Goal: Entertainment & Leisure: Consume media (video, audio)

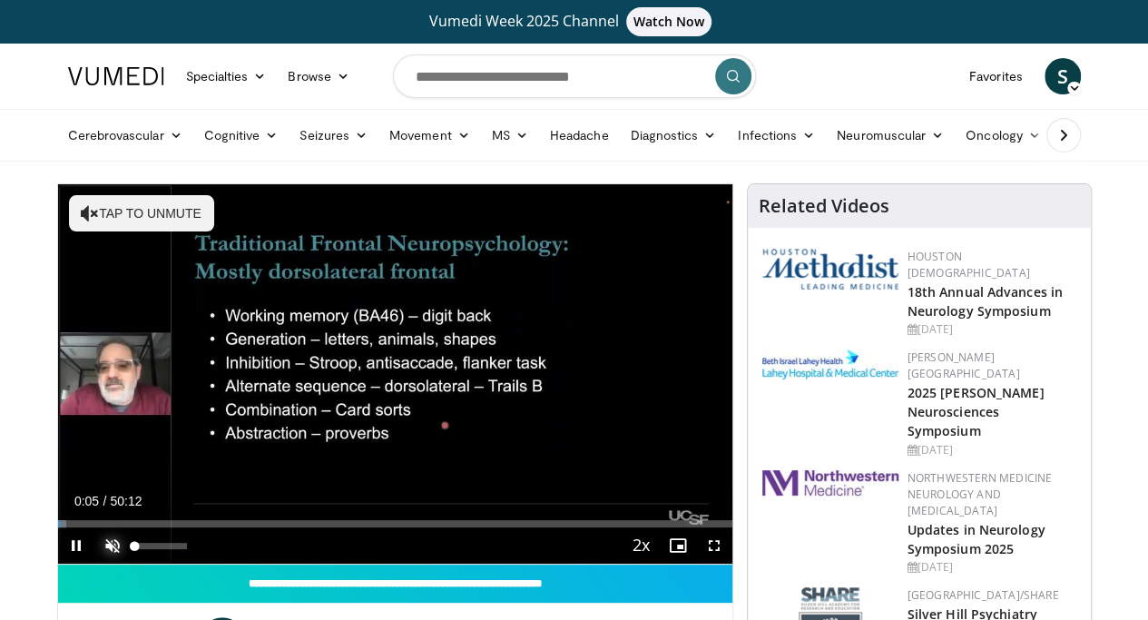
click at [94, 564] on span "Video Player" at bounding box center [112, 545] width 36 height 36
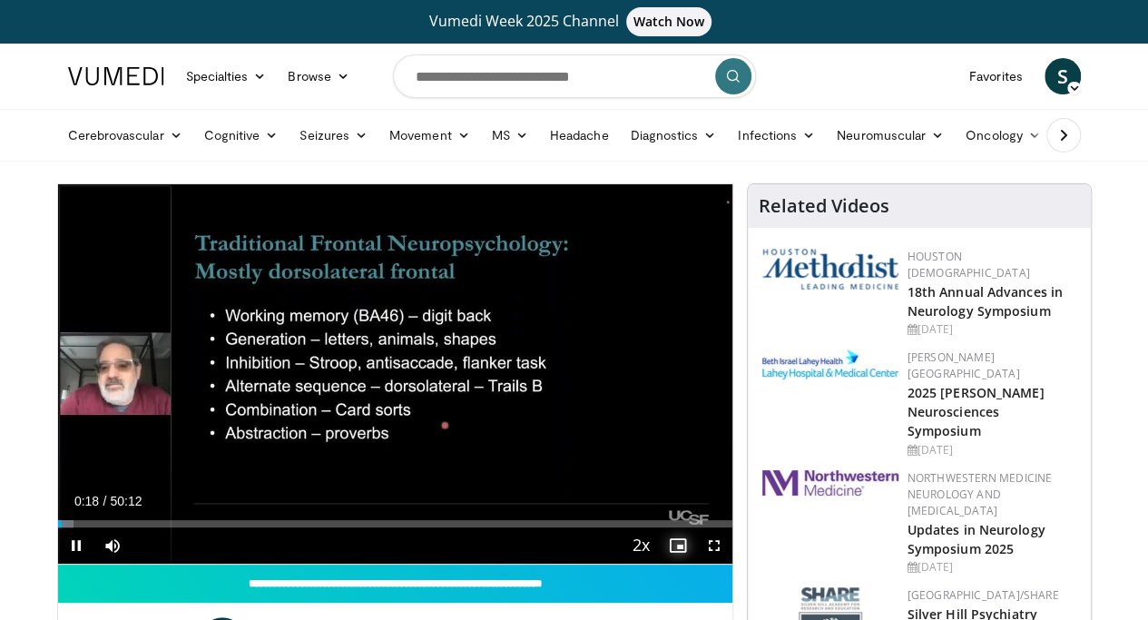
click at [696, 564] on span "Video Player" at bounding box center [678, 545] width 36 height 36
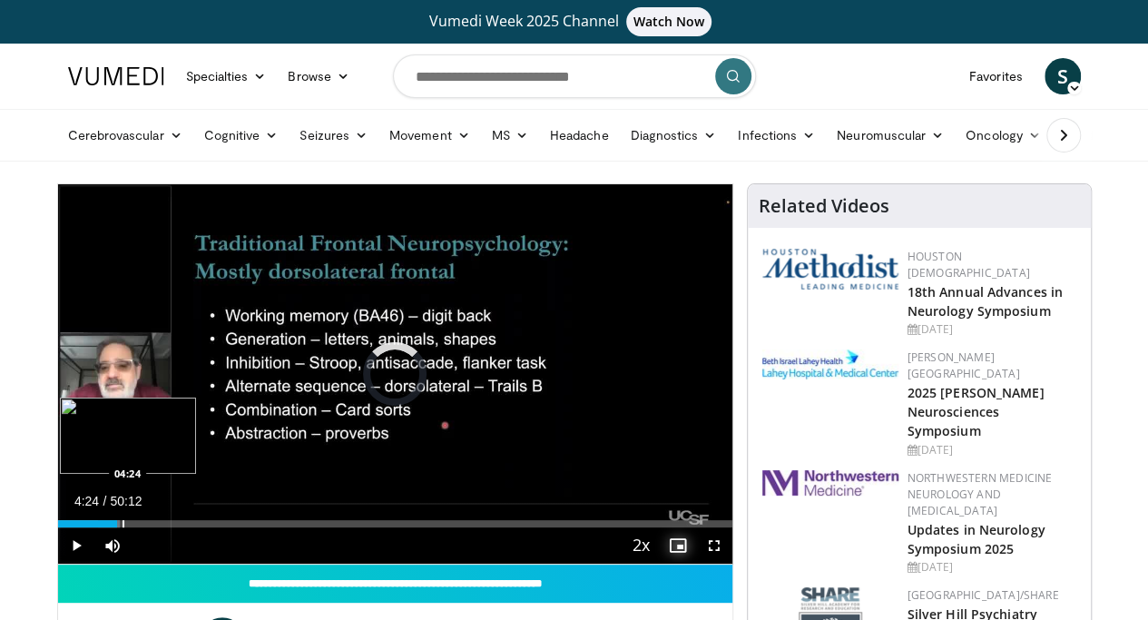
click at [123, 527] on div "Progress Bar" at bounding box center [124, 523] width 2 height 7
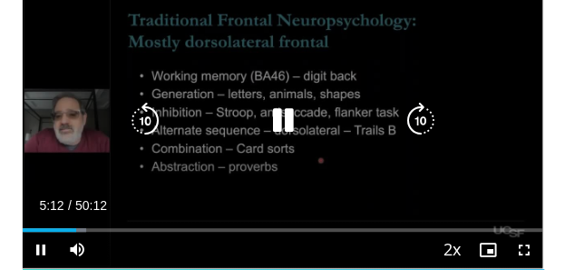
scroll to position [123, 0]
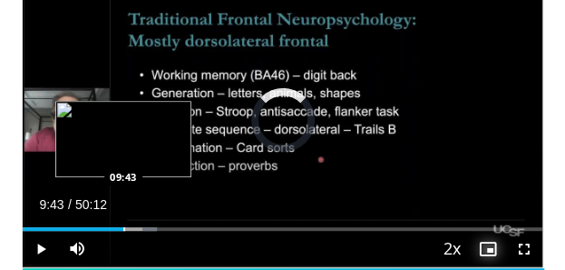
click at [123, 227] on div "Progress Bar" at bounding box center [124, 229] width 2 height 4
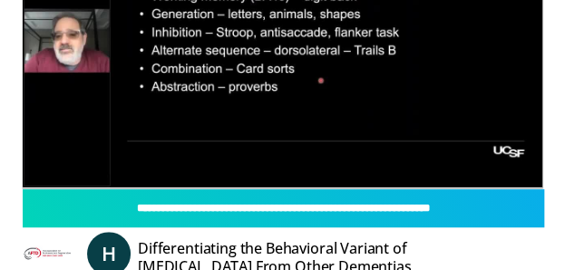
scroll to position [206, 0]
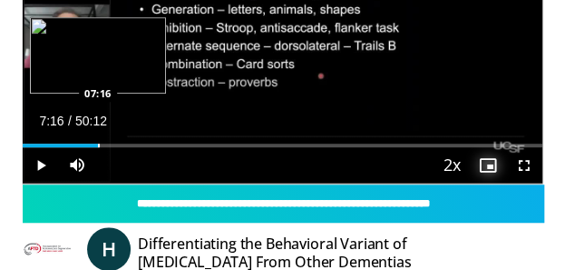
click at [98, 143] on div "Progress Bar" at bounding box center [99, 145] width 2 height 4
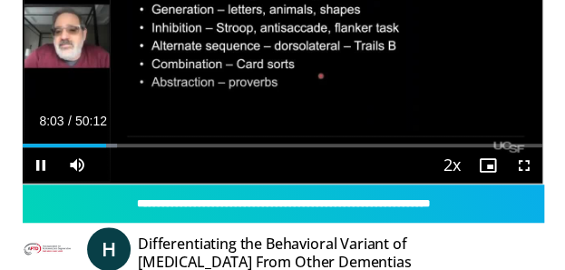
click at [193, 172] on div "Current Time 8:03 / Duration 50:12 Pause Skip Backward Skip Forward Mute 18% Lo…" at bounding box center [283, 165] width 520 height 36
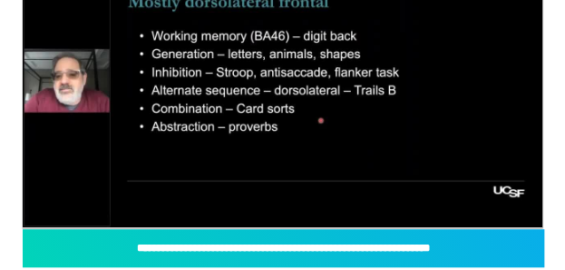
scroll to position [161, 0]
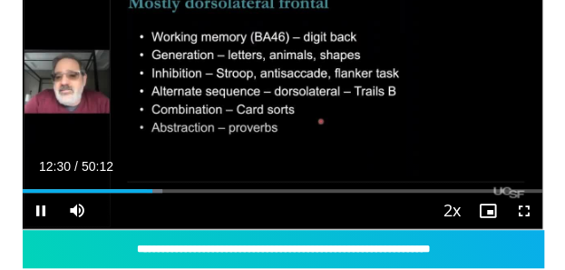
click at [138, 158] on div "Current Time 12:30 / Duration 50:12" at bounding box center [283, 166] width 520 height 16
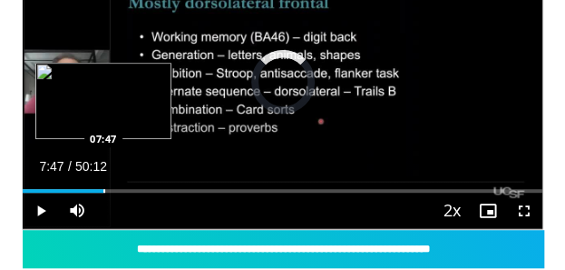
click at [103, 189] on div "Progress Bar" at bounding box center [104, 191] width 2 height 4
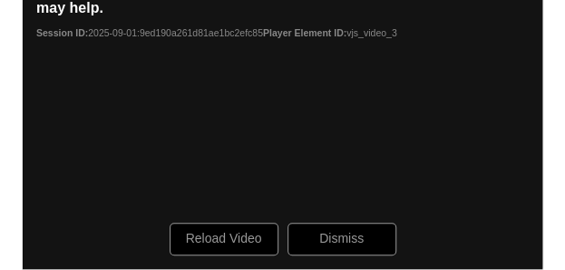
scroll to position [118, 0]
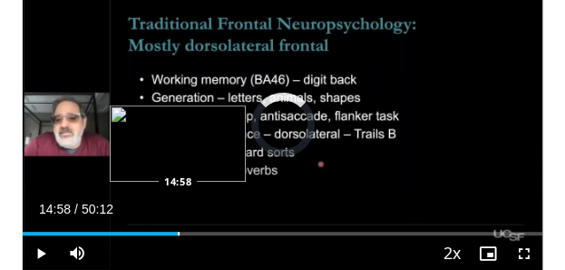
click at [178, 231] on div "Progress Bar" at bounding box center [179, 233] width 2 height 4
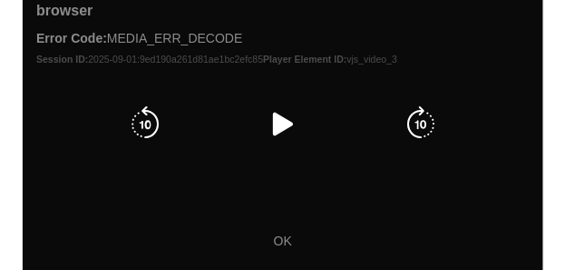
click at [270, 119] on icon "Video Player" at bounding box center [282, 124] width 36 height 36
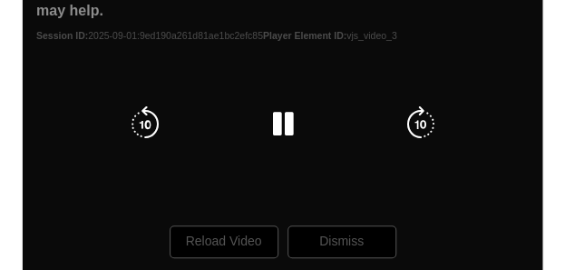
click at [234, 202] on div "10 seconds Tap to unmute" at bounding box center [283, 124] width 520 height 293
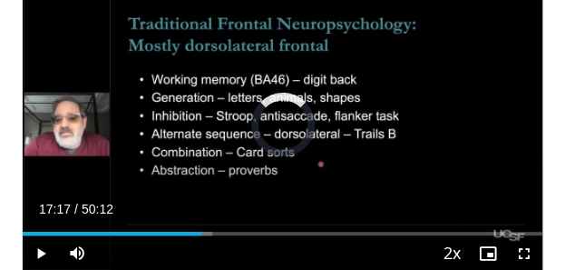
click at [334, 132] on div "10 seconds Tap to unmute" at bounding box center [283, 124] width 520 height 293
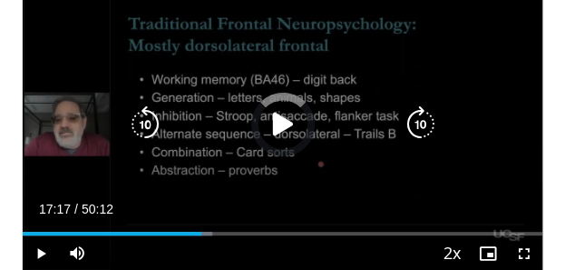
click at [274, 126] on icon "Video Player" at bounding box center [282, 124] width 36 height 36
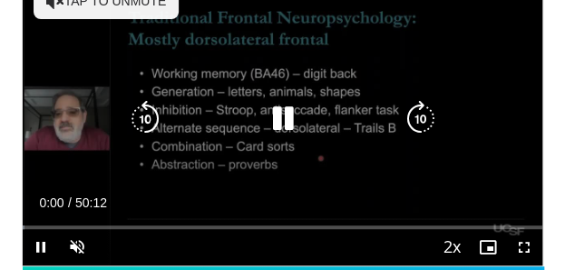
scroll to position [127, 0]
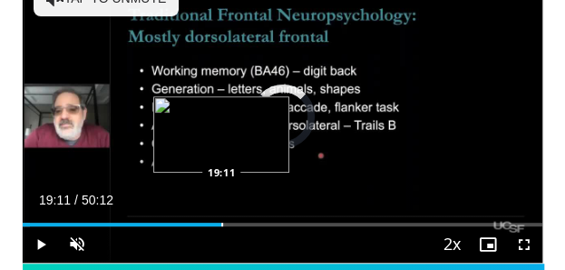
click at [221, 221] on div "Loaded : 1.33% 19:11 19:11" at bounding box center [283, 217] width 520 height 17
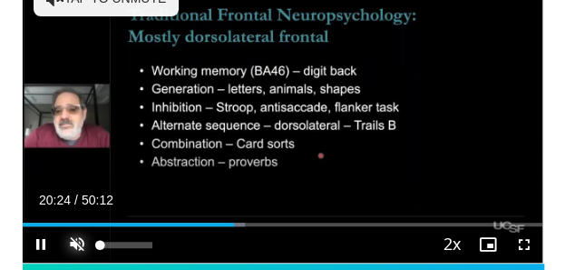
click at [73, 242] on span "Video Player" at bounding box center [77, 244] width 36 height 36
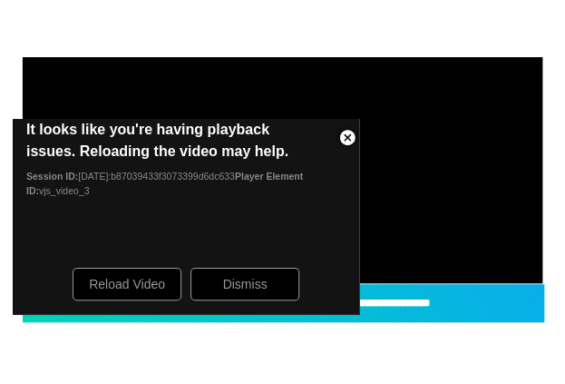
scroll to position [0, 0]
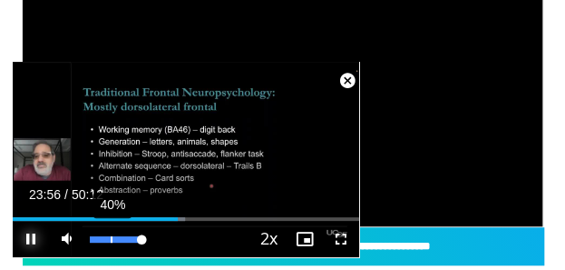
click at [111, 239] on div "40%" at bounding box center [116, 239] width 52 height 6
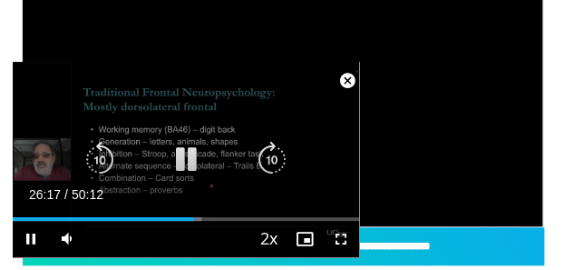
click at [185, 162] on icon "Video Player" at bounding box center [186, 160] width 36 height 36
click at [176, 157] on icon "Video Player" at bounding box center [186, 160] width 36 height 36
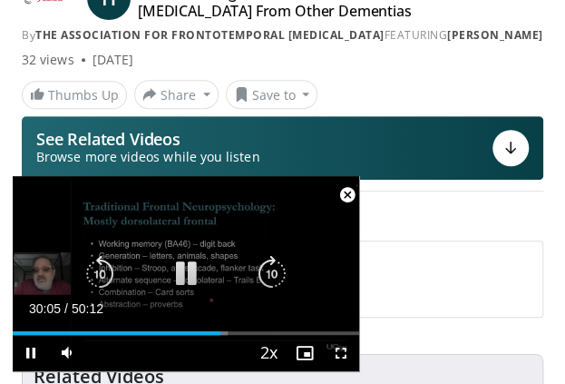
click at [199, 269] on icon "Video Player" at bounding box center [186, 274] width 36 height 36
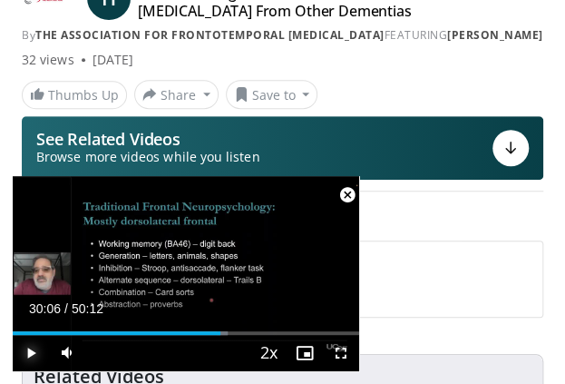
click at [31, 269] on span "Video Player" at bounding box center [31, 353] width 36 height 36
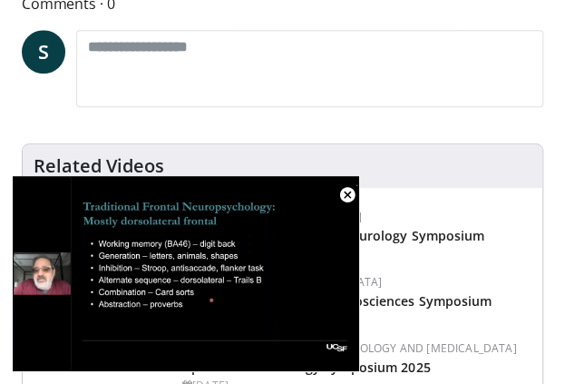
scroll to position [367, 0]
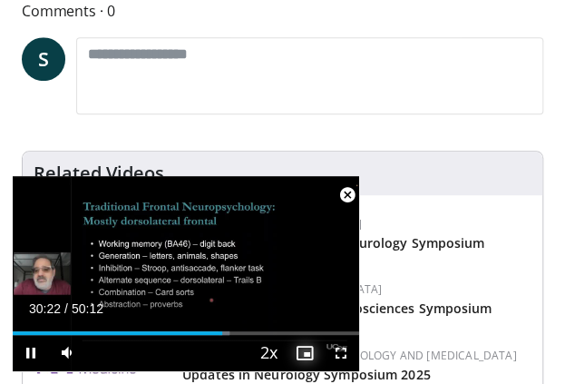
click at [306, 269] on span "Video Player" at bounding box center [305, 353] width 36 height 36
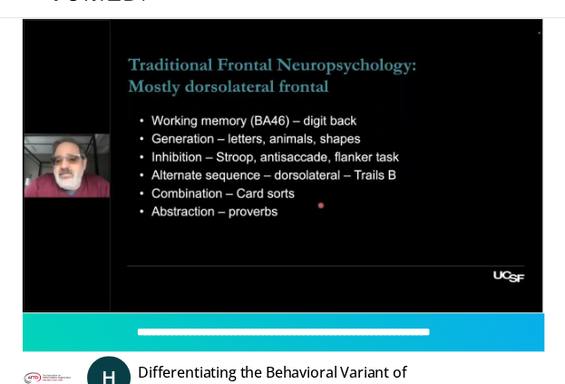
scroll to position [81, 0]
